Goal: Check status

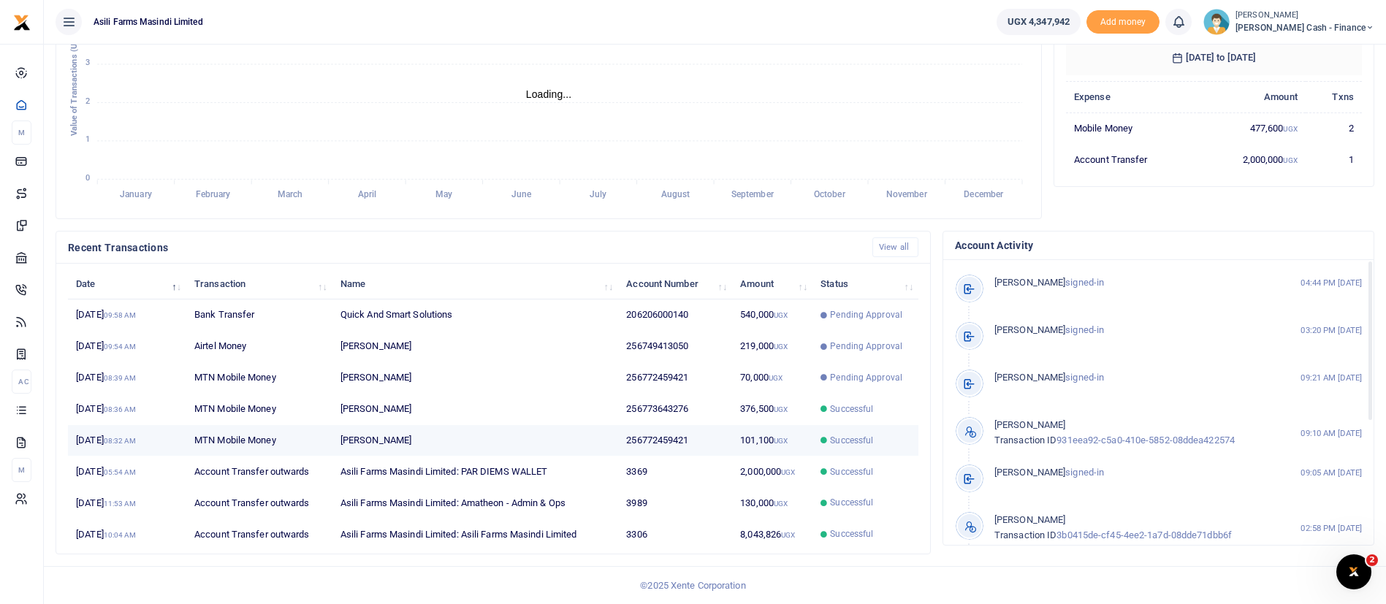
scroll to position [18, 18]
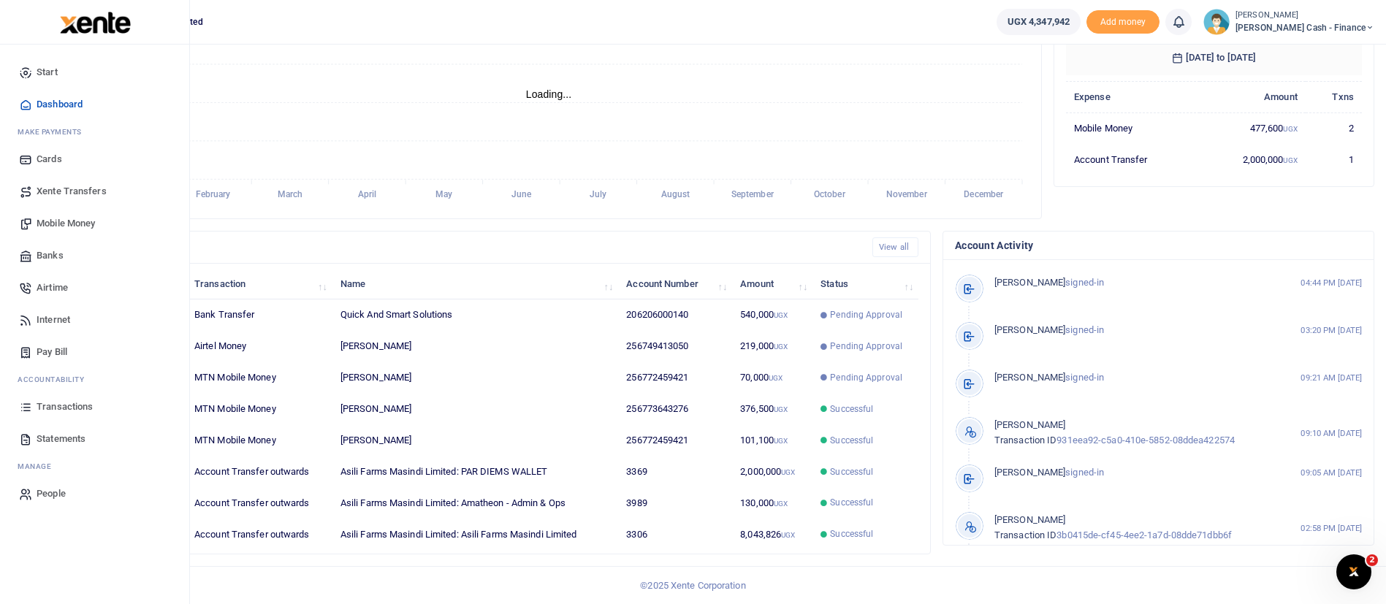
click at [72, 405] on span "Transactions" at bounding box center [65, 407] width 56 height 15
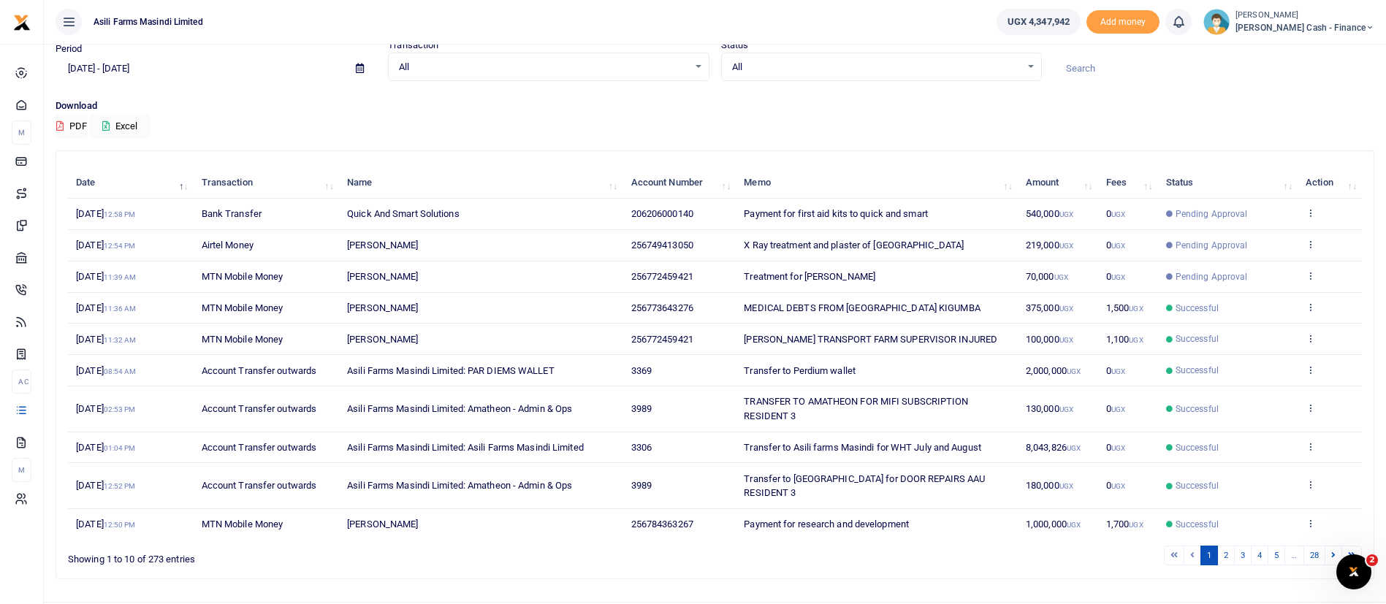
scroll to position [82, 0]
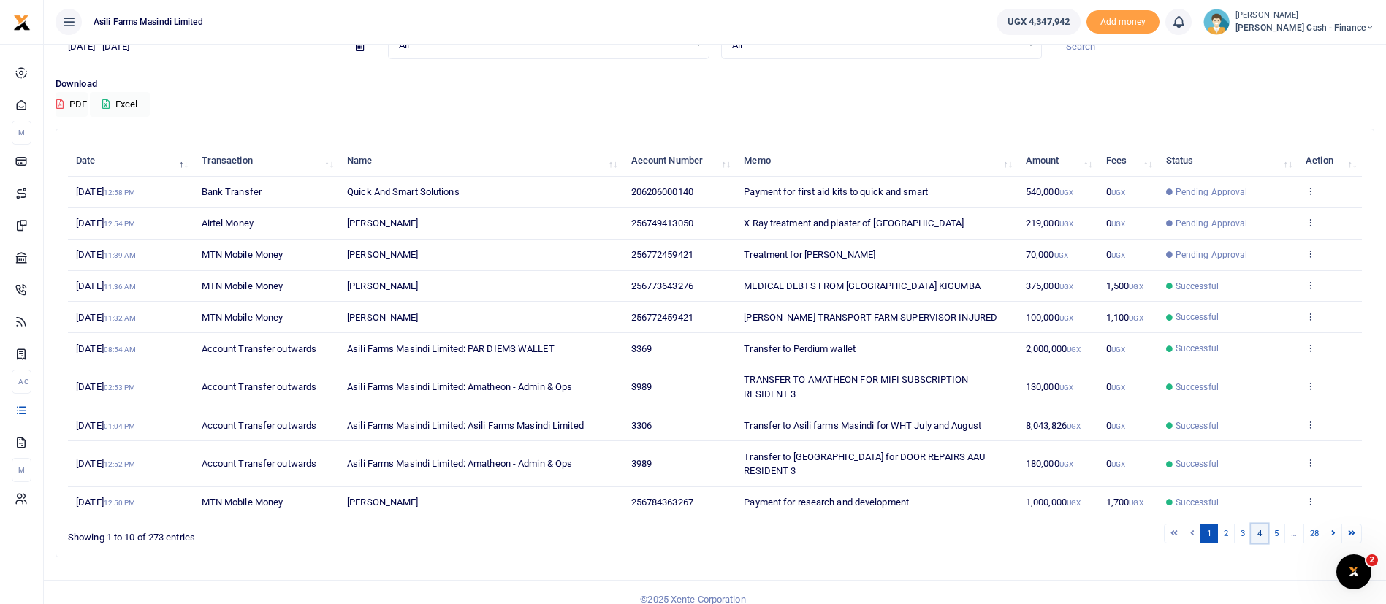
click at [1262, 524] on link "4" at bounding box center [1260, 534] width 18 height 20
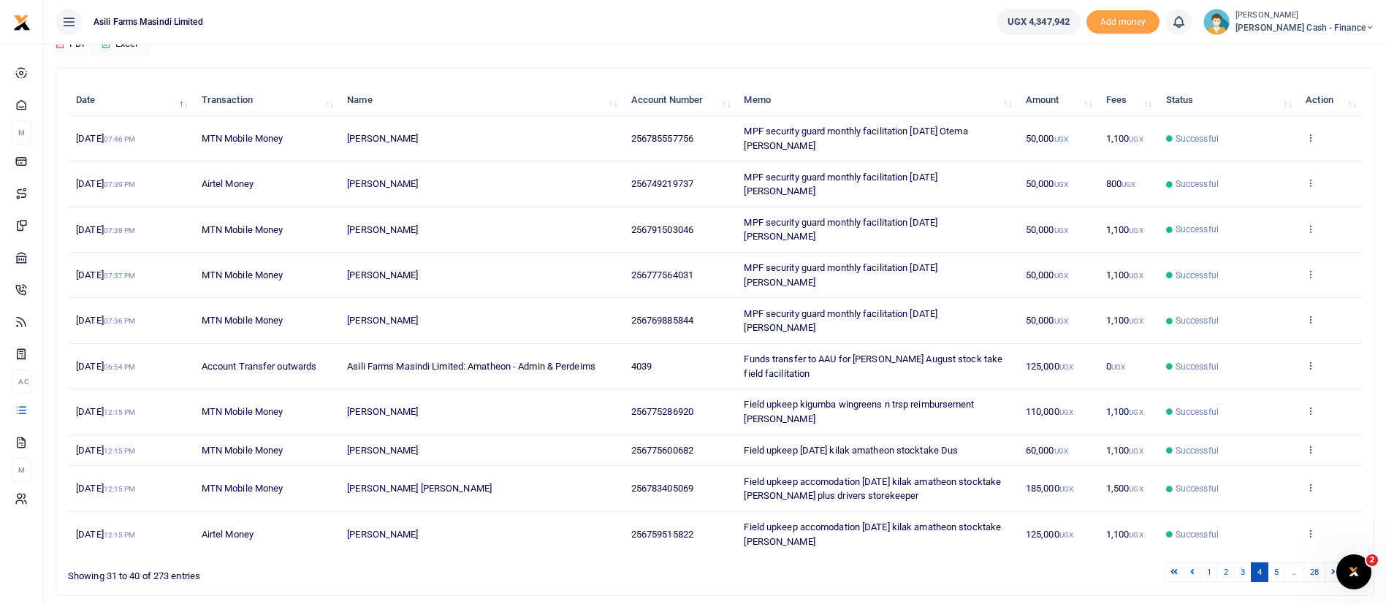
scroll to position [167, 0]
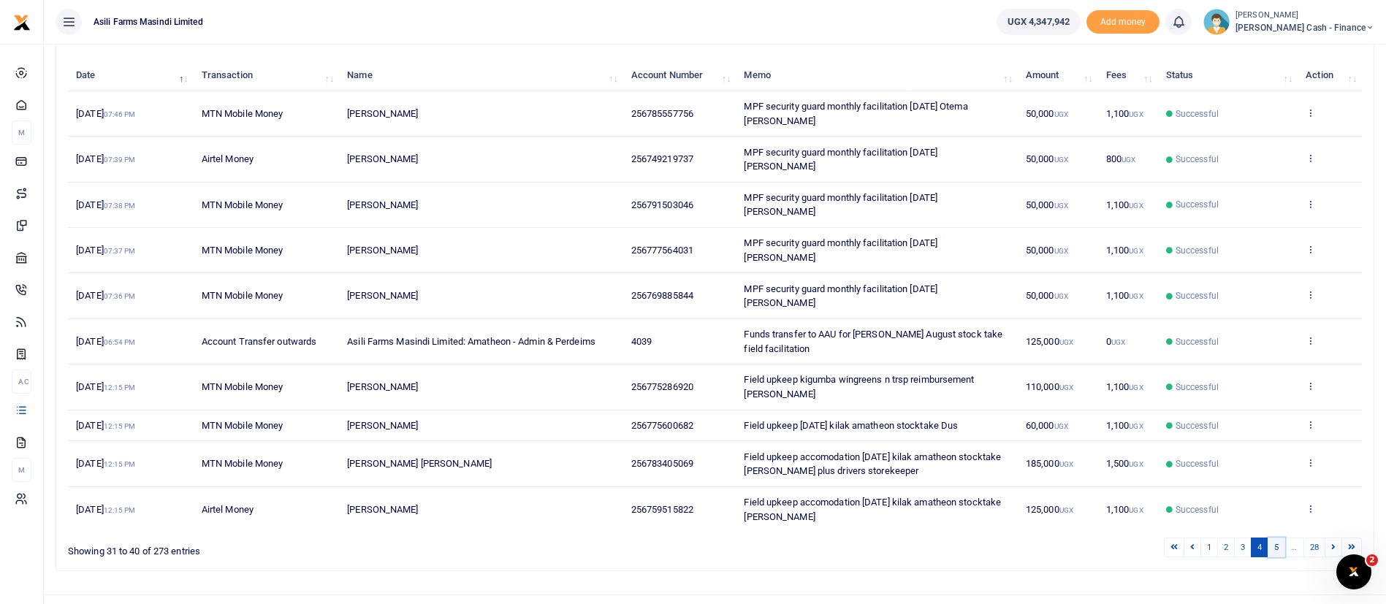
click at [1280, 538] on link "5" at bounding box center [1276, 548] width 18 height 20
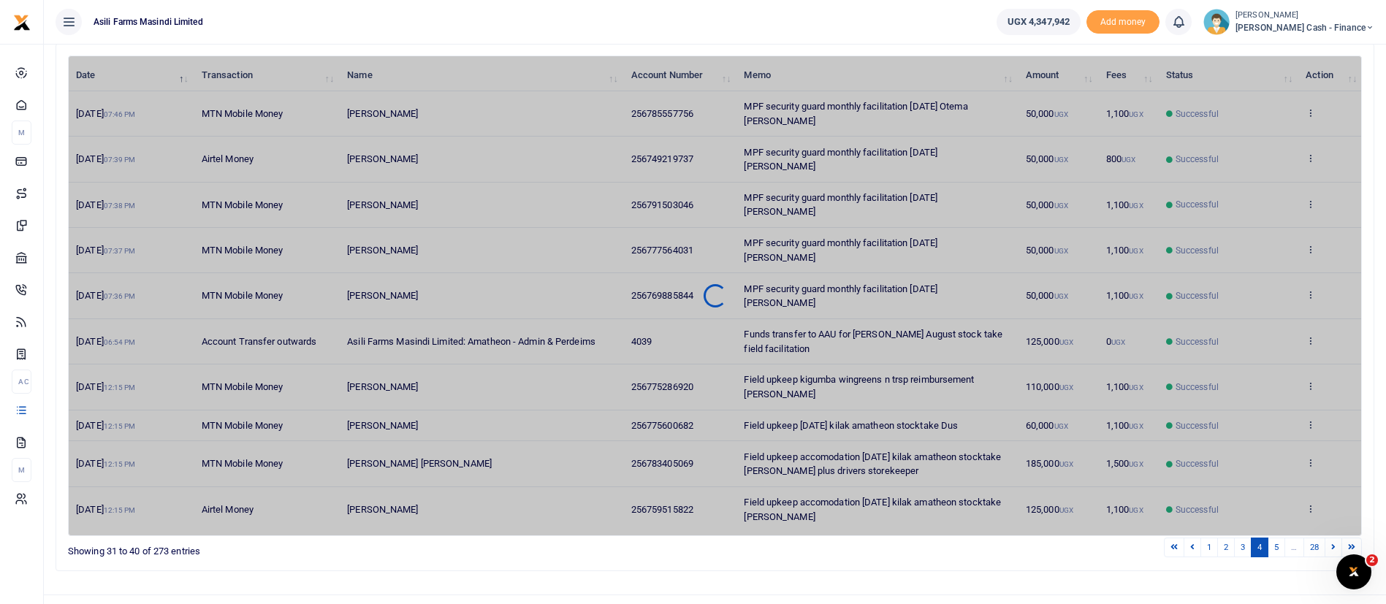
scroll to position [110, 0]
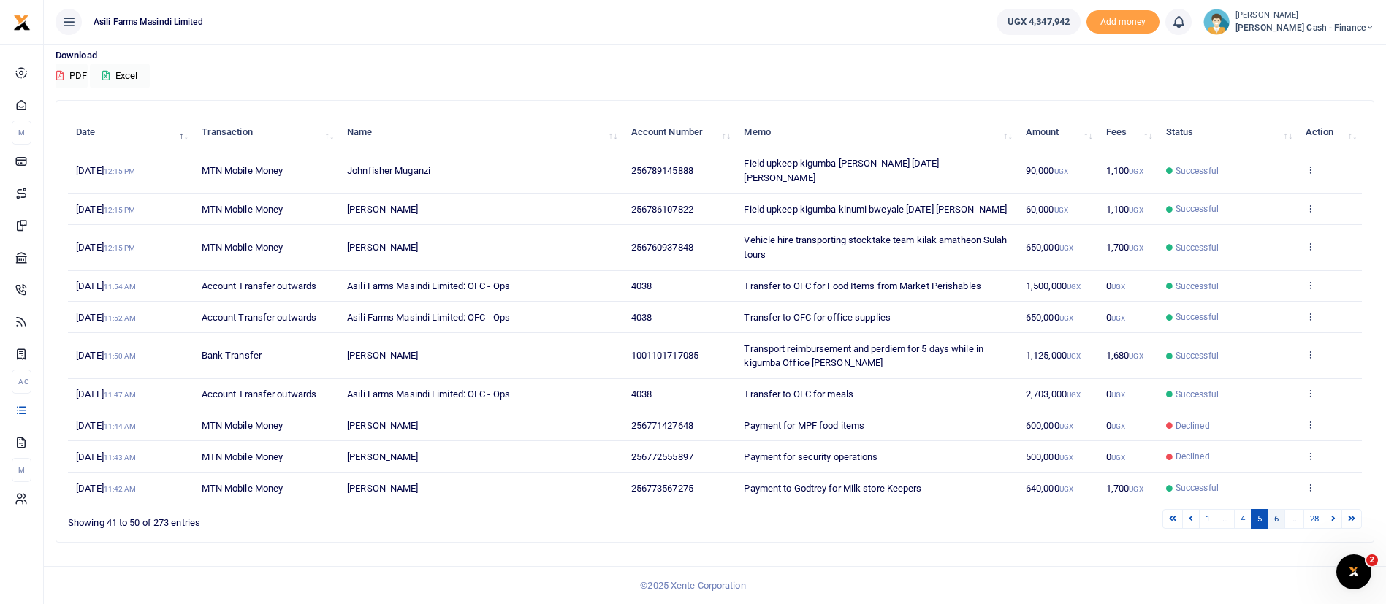
click at [1277, 521] on link "6" at bounding box center [1276, 519] width 18 height 20
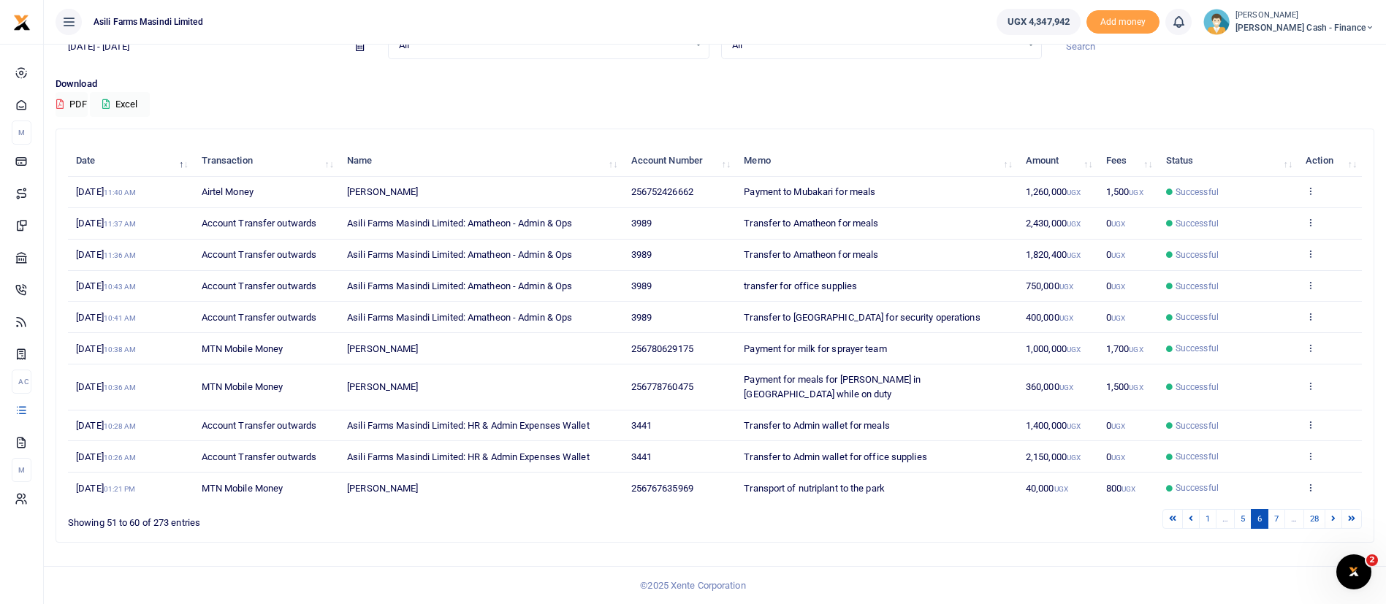
scroll to position [68, 0]
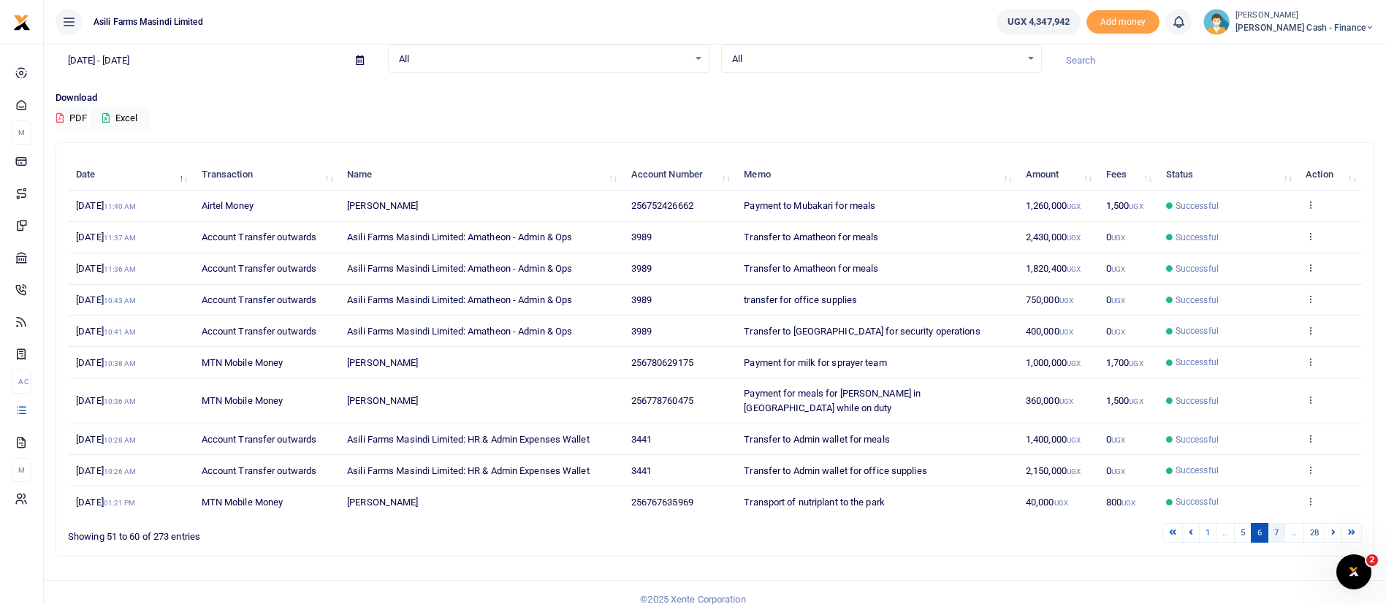
click at [1281, 523] on link "7" at bounding box center [1276, 533] width 18 height 20
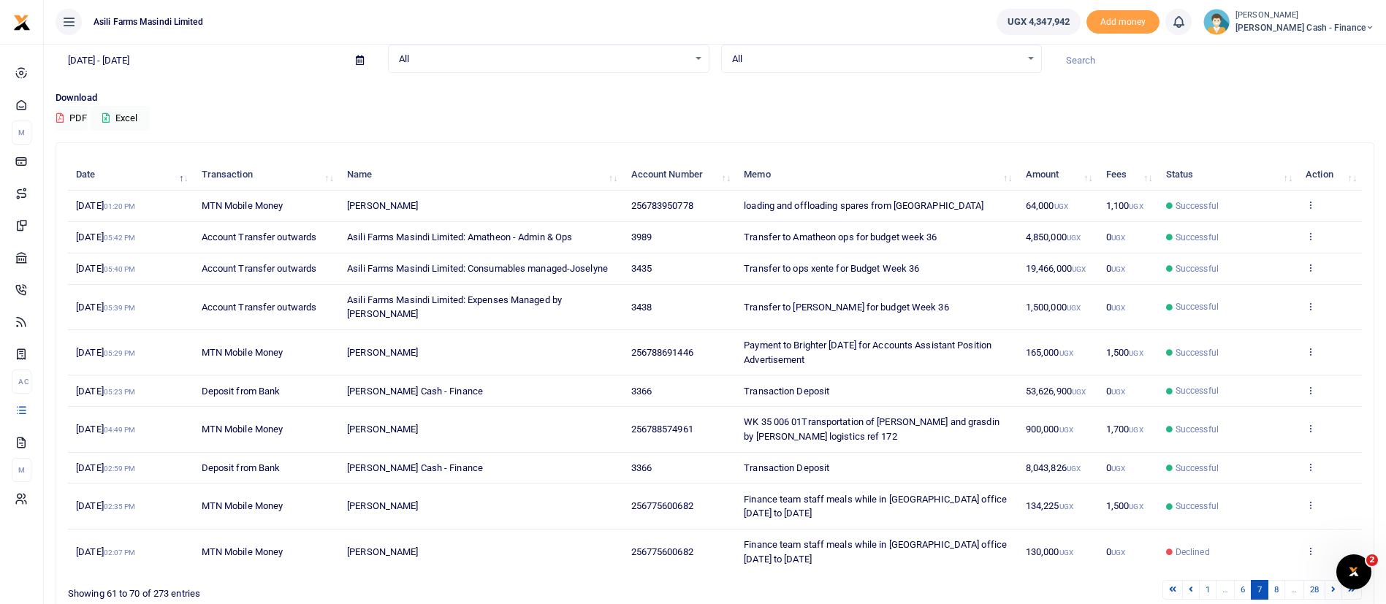
click at [1279, 522] on td "Successful" at bounding box center [1228, 506] width 140 height 45
click at [1279, 596] on link "8" at bounding box center [1276, 590] width 18 height 20
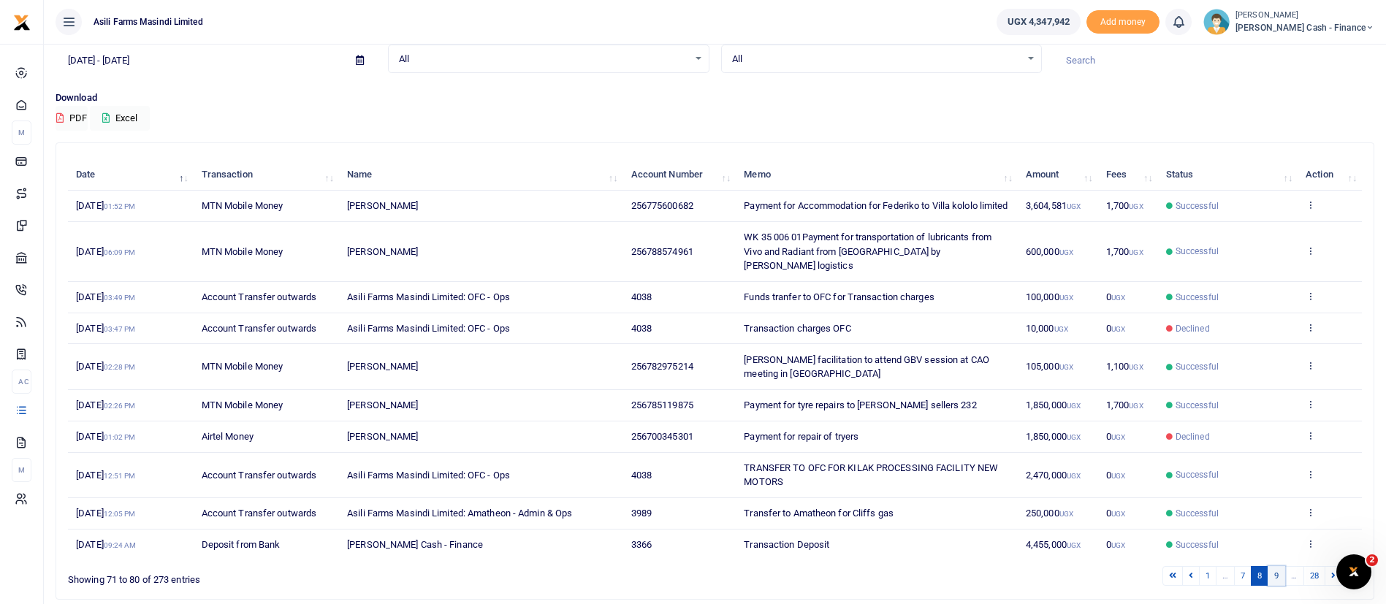
scroll to position [125, 0]
